Goal: Check status: Check status

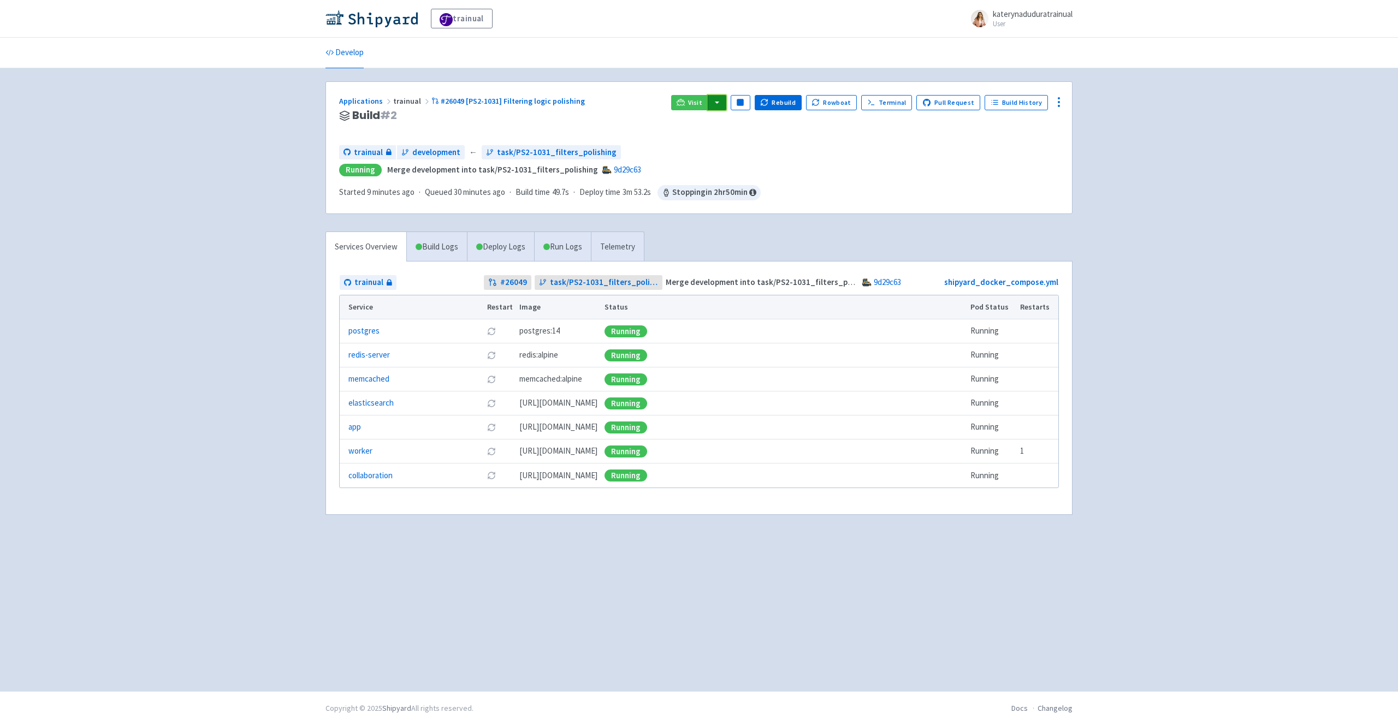
click at [724, 103] on button "button" at bounding box center [717, 102] width 19 height 15
click at [763, 122] on link "trainual (admin)" at bounding box center [758, 124] width 103 height 17
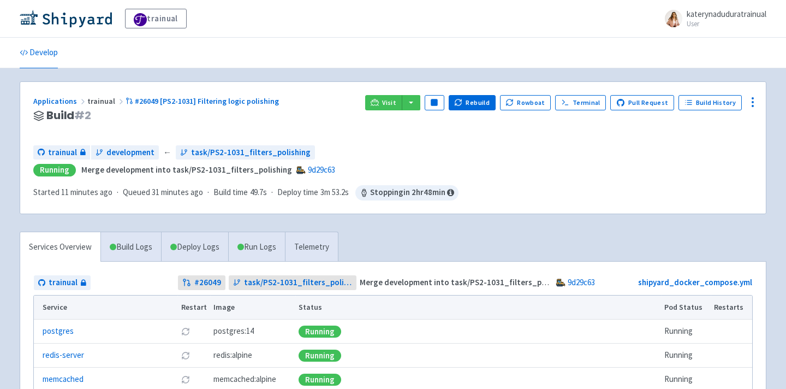
click at [432, 165] on span "Running Merge development into task/PS2-1031_filters_polishing 9d29c63" at bounding box center [393, 170] width 720 height 13
click at [419, 105] on button "button" at bounding box center [411, 102] width 19 height 15
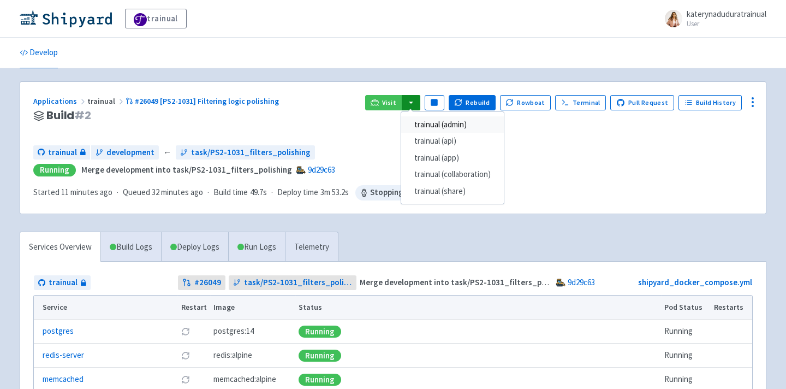
click at [446, 123] on link "trainual (admin)" at bounding box center [452, 124] width 103 height 17
